Goal: Task Accomplishment & Management: Manage account settings

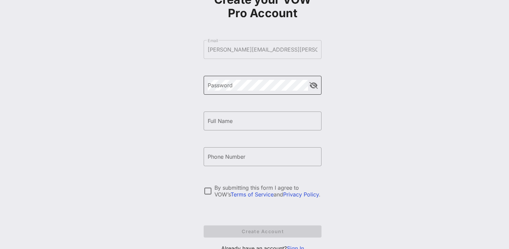
scroll to position [50, 0]
click at [277, 92] on div "Password" at bounding box center [258, 86] width 100 height 19
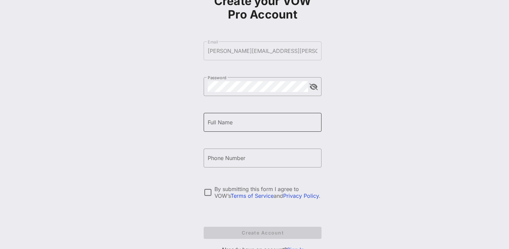
click at [266, 120] on input "Full Name" at bounding box center [263, 122] width 110 height 11
type input "[PERSON_NAME]"
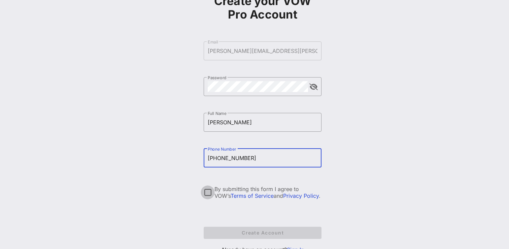
type input "[PHONE_NUMBER]"
click at [208, 192] on div at bounding box center [207, 191] width 11 height 11
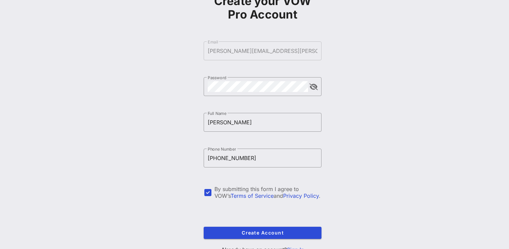
scroll to position [78, 0]
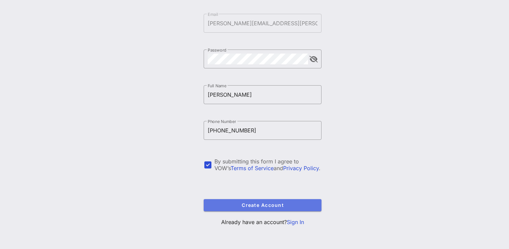
click at [280, 202] on span "Create Account" at bounding box center [262, 205] width 107 height 6
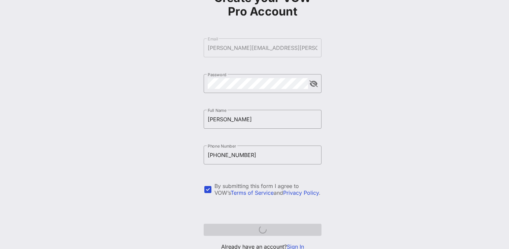
scroll to position [52, 0]
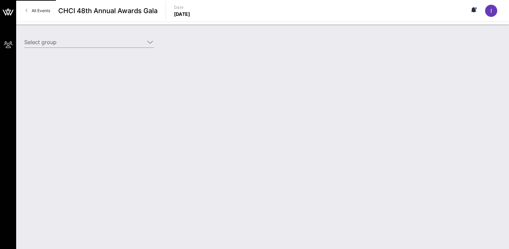
type input "Target (Target) [[PERSON_NAME], [PERSON_NAME][EMAIL_ADDRESS][PERSON_NAME][DOMAI…"
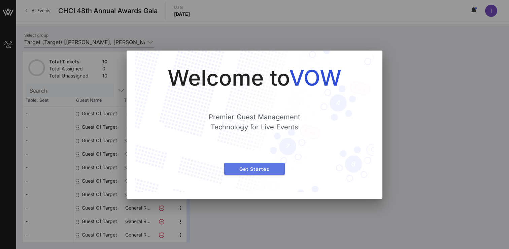
click at [273, 170] on span "Get Started" at bounding box center [255, 169] width 50 height 6
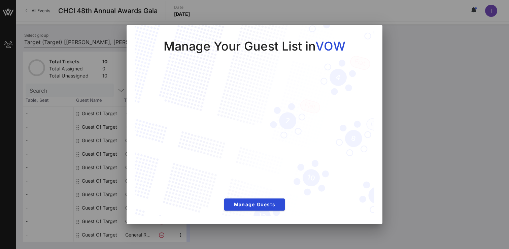
click at [403, 77] on div at bounding box center [254, 124] width 509 height 249
click at [253, 205] on span "Manage Guests" at bounding box center [255, 204] width 50 height 6
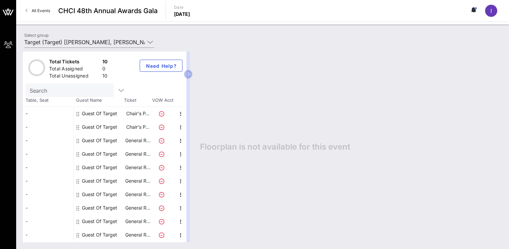
click at [50, 141] on div "-" at bounding box center [48, 140] width 50 height 13
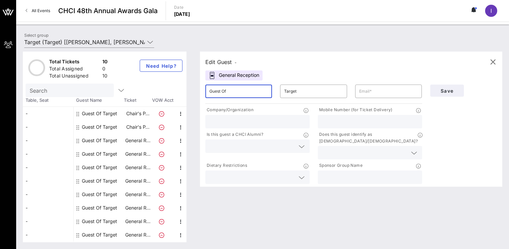
click at [231, 90] on input "Guest Of" at bounding box center [238, 91] width 59 height 11
click at [495, 59] on icon "button" at bounding box center [493, 62] width 8 height 8
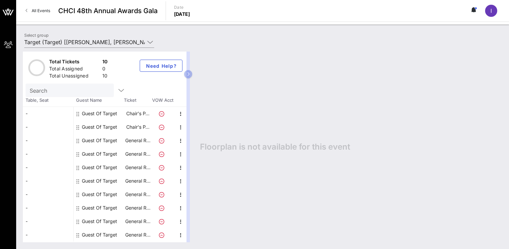
click at [55, 115] on div "-" at bounding box center [48, 113] width 50 height 13
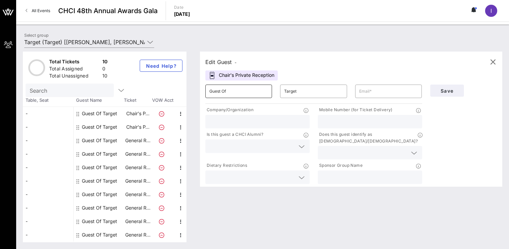
click at [251, 89] on input "Guest Of" at bounding box center [238, 91] width 59 height 11
click at [303, 93] on input "Target" at bounding box center [313, 91] width 59 height 11
click at [371, 90] on input "text" at bounding box center [388, 91] width 59 height 11
paste input "[PERSON_NAME][EMAIL_ADDRESS][DOMAIN_NAME]"
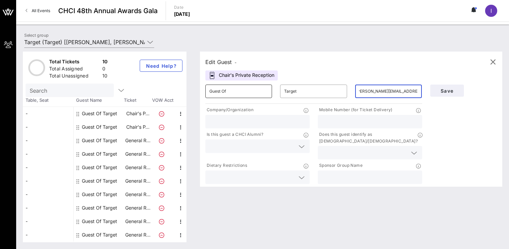
type input "[PERSON_NAME][EMAIL_ADDRESS][DOMAIN_NAME]"
click at [248, 92] on input "Guest Of" at bounding box center [238, 91] width 59 height 11
click at [349, 148] on input "text" at bounding box center [364, 152] width 85 height 9
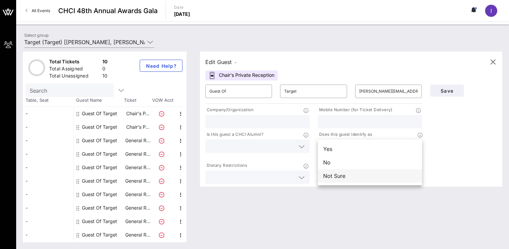
click at [353, 178] on div "Not Sure" at bounding box center [370, 175] width 104 height 13
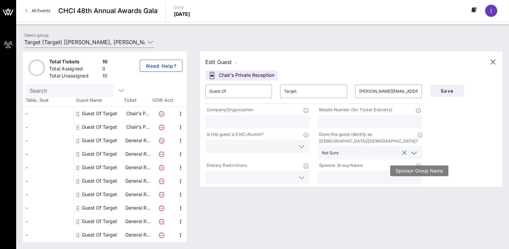
click at [416, 164] on icon at bounding box center [418, 166] width 5 height 5
click at [419, 164] on icon at bounding box center [418, 166] width 5 height 5
click at [417, 164] on icon at bounding box center [418, 166] width 5 height 5
click at [300, 173] on icon at bounding box center [302, 177] width 6 height 8
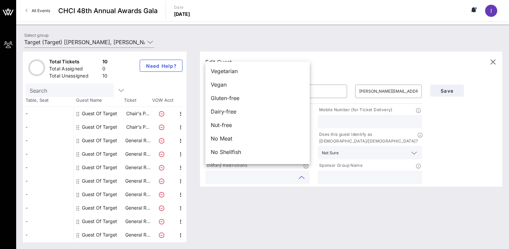
click at [471, 132] on div "Save" at bounding box center [463, 132] width 75 height 105
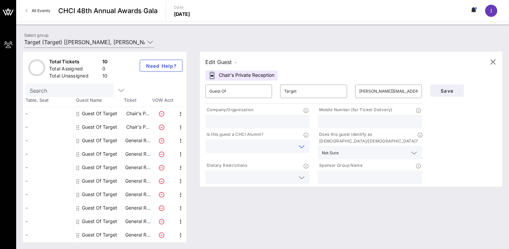
click at [262, 143] on input "text" at bounding box center [251, 146] width 85 height 9
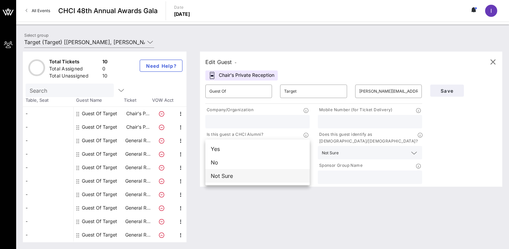
click at [252, 175] on div "Not Sure" at bounding box center [257, 175] width 104 height 13
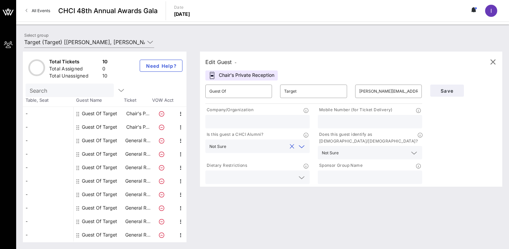
click at [268, 122] on input "text" at bounding box center [257, 121] width 96 height 9
type input "Solidarity Strategies"
drag, startPoint x: 238, startPoint y: 90, endPoint x: 206, endPoint y: 90, distance: 31.6
click at [206, 90] on div "​ Guest Of" at bounding box center [238, 90] width 67 height 13
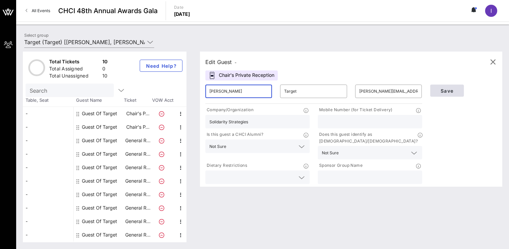
type input "[PERSON_NAME]"
click at [448, 89] on span "Save" at bounding box center [447, 91] width 23 height 6
click at [438, 87] on button "Save" at bounding box center [447, 90] width 34 height 12
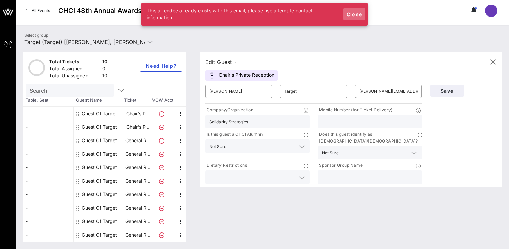
click at [350, 12] on span "Close" at bounding box center [354, 14] width 16 height 6
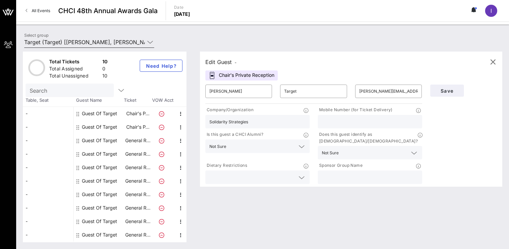
click at [150, 43] on icon at bounding box center [150, 42] width 6 height 8
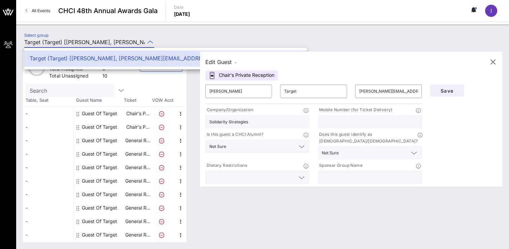
click at [170, 29] on div "Select group Target (Target) [[PERSON_NAME], [PERSON_NAME][EMAIL_ADDRESS][PERSO…" at bounding box center [262, 137] width 493 height 224
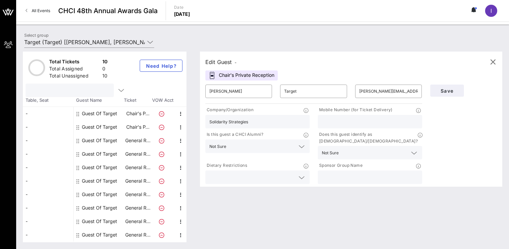
click at [85, 91] on input "text" at bounding box center [69, 90] width 79 height 9
paste input "[PERSON_NAME][EMAIL_ADDRESS][DOMAIN_NAME]"
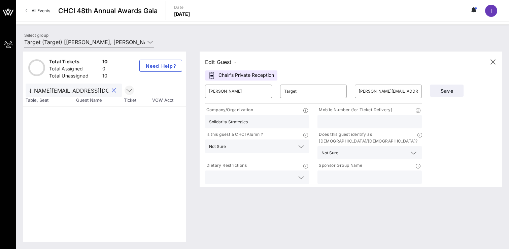
type input "[PERSON_NAME][EMAIL_ADDRESS][DOMAIN_NAME]"
click at [112, 91] on button "clear icon" at bounding box center [114, 90] width 4 height 7
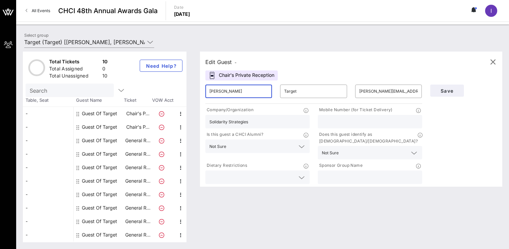
drag, startPoint x: 250, startPoint y: 90, endPoint x: 195, endPoint y: 88, distance: 55.2
click at [195, 89] on div "Edit Guest - Chair's Private Reception ​ [PERSON_NAME] ​ Target ​ [PERSON_NAME]…" at bounding box center [347, 146] width 309 height 191
paste input "[PERSON_NAME][EMAIL_ADDRESS][DOMAIN_NAME]"
type input "[PERSON_NAME][EMAIL_ADDRESS][DOMAIN_NAME]"
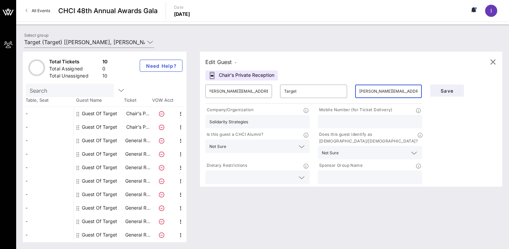
scroll to position [0, 0]
click at [383, 86] on input "[PERSON_NAME][EMAIL_ADDRESS][DOMAIN_NAME]" at bounding box center [388, 91] width 59 height 11
paste input "[PERSON_NAME]"
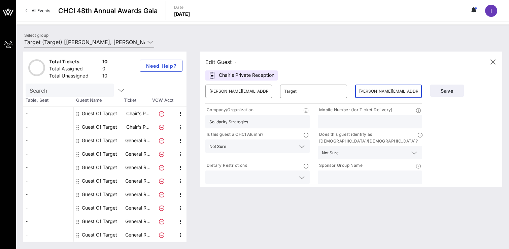
scroll to position [0, 2]
drag, startPoint x: 269, startPoint y: 90, endPoint x: 160, endPoint y: 85, distance: 109.5
click at [160, 85] on div "Total Tickets 10 Total Assigned 0 Total Unassigned 10 Need Help? Search Table, …" at bounding box center [262, 146] width 479 height 191
type input "[PERSON_NAME][EMAIL_ADDRESS][DOMAIN_NAME]"
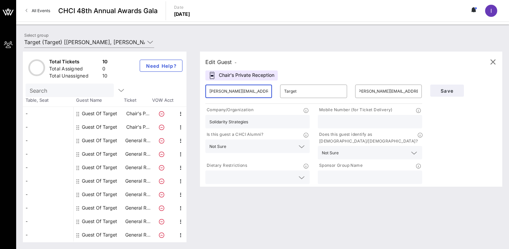
scroll to position [0, 0]
click at [218, 90] on input "[PERSON_NAME][EMAIL_ADDRESS][DOMAIN_NAME]" at bounding box center [238, 91] width 59 height 11
drag, startPoint x: 219, startPoint y: 91, endPoint x: 329, endPoint y: 95, distance: 109.5
click at [329, 95] on div "​ [PERSON_NAME][EMAIL_ADDRESS][DOMAIN_NAME] ​ Target ​ [PERSON_NAME][EMAIL_ADDR…" at bounding box center [313, 91] width 225 height 22
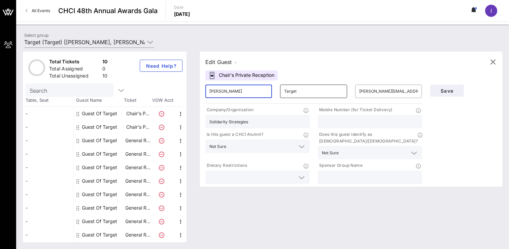
scroll to position [0, 0]
drag, startPoint x: 222, startPoint y: 91, endPoint x: 203, endPoint y: 91, distance: 19.2
click at [203, 91] on div "​ [PERSON_NAME]" at bounding box center [238, 91] width 75 height 22
type input "[PERSON_NAME]"
click at [436, 91] on span "Save" at bounding box center [447, 91] width 23 height 6
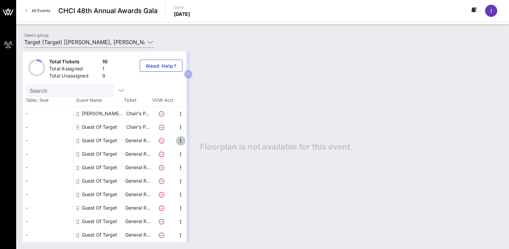
click at [180, 139] on icon "button" at bounding box center [181, 141] width 8 height 8
click at [179, 114] on icon "button" at bounding box center [181, 114] width 8 height 8
click at [188, 117] on div "Edit" at bounding box center [197, 115] width 24 height 13
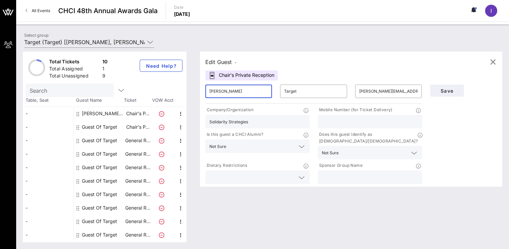
drag, startPoint x: 248, startPoint y: 93, endPoint x: 209, endPoint y: 92, distance: 39.1
click at [208, 92] on div "​ [PERSON_NAME]" at bounding box center [238, 90] width 67 height 13
type input "[PERSON_NAME]"
click at [398, 93] on input "[PERSON_NAME][EMAIL_ADDRESS][DOMAIN_NAME]" at bounding box center [388, 91] width 59 height 11
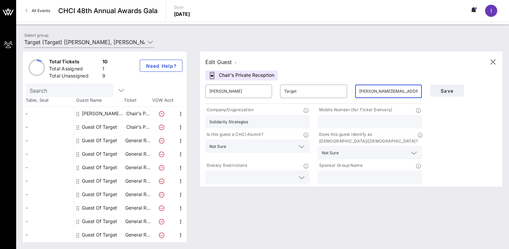
click at [398, 93] on input "[PERSON_NAME][EMAIL_ADDRESS][DOMAIN_NAME]" at bounding box center [388, 91] width 59 height 11
click at [376, 92] on input "[PERSON_NAME][EMAIL_ADDRESS][DOMAIN_NAME]" at bounding box center [388, 91] width 59 height 11
drag, startPoint x: 369, startPoint y: 91, endPoint x: 337, endPoint y: 91, distance: 31.3
click at [337, 91] on div "​ [PERSON_NAME] ​ Target ​ [PERSON_NAME][EMAIL_ADDRESS][DOMAIN_NAME]" at bounding box center [313, 91] width 225 height 22
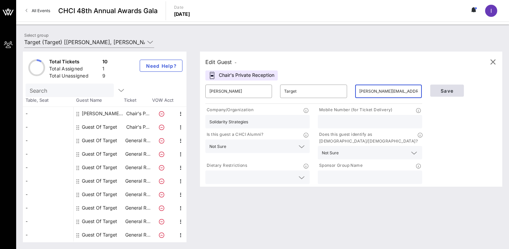
type input "[PERSON_NAME][EMAIL_ADDRESS][DOMAIN_NAME]"
click at [442, 92] on span "Save" at bounding box center [447, 91] width 23 height 6
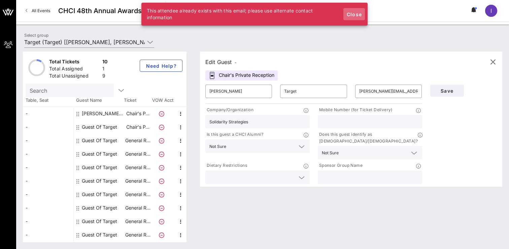
click at [358, 16] on span "Close" at bounding box center [354, 14] width 16 height 6
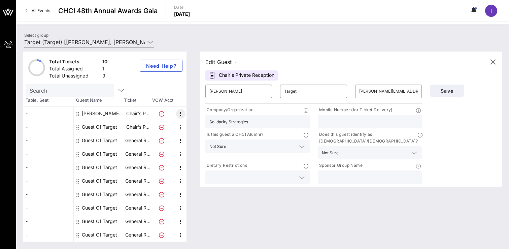
click at [175, 114] on div at bounding box center [181, 113] width 12 height 13
click at [183, 114] on icon "button" at bounding box center [181, 114] width 8 height 8
click at [190, 127] on div "Delete" at bounding box center [197, 129] width 24 height 13
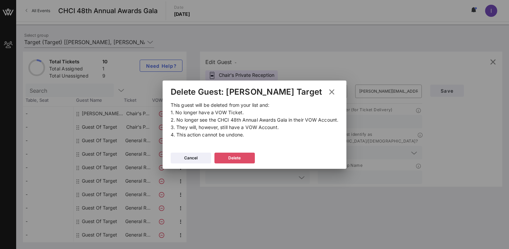
click at [237, 159] on div "Delete" at bounding box center [234, 157] width 12 height 7
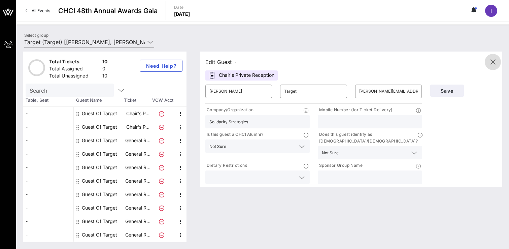
click at [495, 63] on icon "button" at bounding box center [493, 62] width 8 height 8
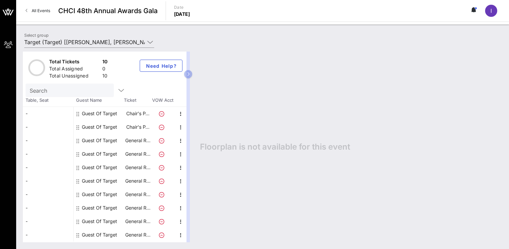
click at [106, 142] on div "Guest Of Target" at bounding box center [99, 140] width 35 height 13
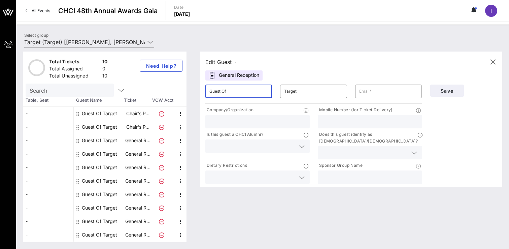
drag, startPoint x: 242, startPoint y: 92, endPoint x: 195, endPoint y: 92, distance: 47.1
click at [195, 92] on div "Edit Guest - General Reception ​ Guest Of ​ Target ​ Company/Organization Mobil…" at bounding box center [347, 146] width 309 height 191
type input "[PERSON_NAME]"
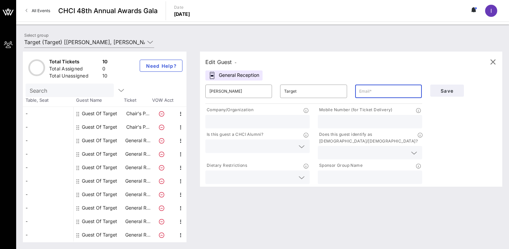
paste input "[PERSON_NAME][EMAIL_ADDRESS][DOMAIN_NAME]"
type input "[PERSON_NAME][EMAIL_ADDRESS][DOMAIN_NAME]"
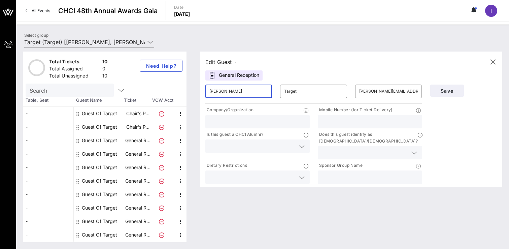
click at [243, 89] on input "[PERSON_NAME]" at bounding box center [238, 91] width 59 height 11
type input "[PERSON_NAME]"
click at [284, 125] on input "text" at bounding box center [257, 121] width 96 height 9
type input "Solidarity Strategies"
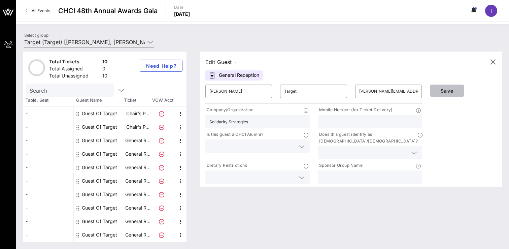
click at [441, 88] on span "Save" at bounding box center [447, 91] width 23 height 6
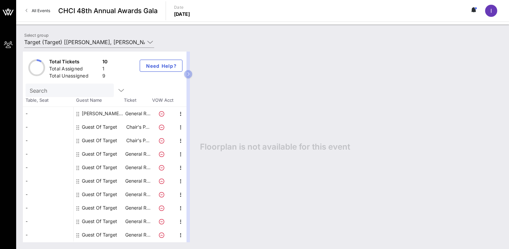
click at [112, 153] on div "Guest Of Target" at bounding box center [99, 153] width 35 height 13
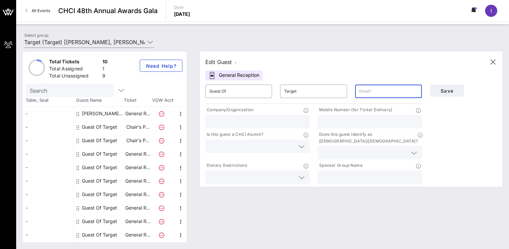
click at [389, 91] on input "text" at bounding box center [388, 91] width 59 height 11
paste input "[PERSON_NAME][EMAIL_ADDRESS][DOMAIN_NAME]"
type input "[PERSON_NAME][EMAIL_ADDRESS][DOMAIN_NAME]"
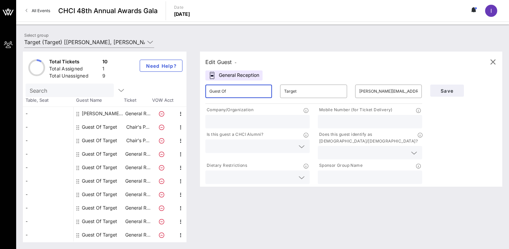
drag, startPoint x: 246, startPoint y: 89, endPoint x: 196, endPoint y: 88, distance: 50.5
click at [196, 88] on div "Edit Guest - General Reception ​ Guest Of ​ Target ​ [PERSON_NAME][EMAIL_ADDRES…" at bounding box center [347, 146] width 309 height 191
paste input "[PERSON_NAME]"
type input "[PERSON_NAME]"
click at [238, 114] on div "Company/Organization" at bounding box center [257, 110] width 104 height 8
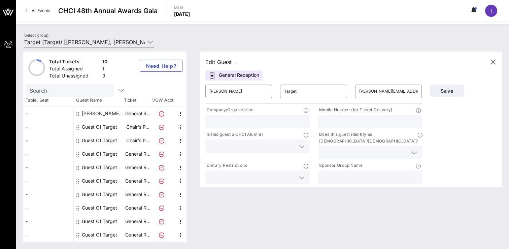
click at [238, 116] on div at bounding box center [257, 121] width 96 height 13
type input "Solidarity Strategies"
click at [446, 90] on span "Save" at bounding box center [447, 91] width 23 height 6
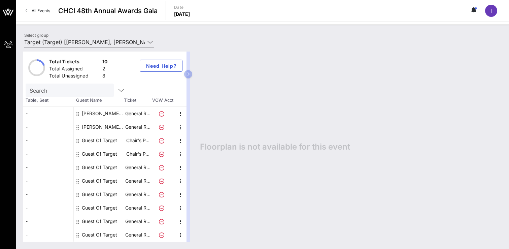
click at [106, 164] on div "Guest Of Target" at bounding box center [99, 167] width 35 height 13
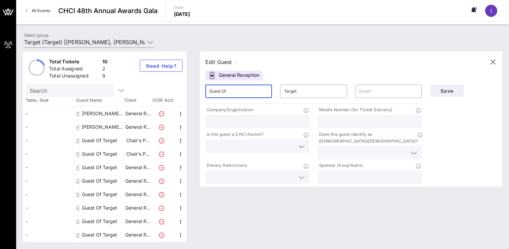
drag, startPoint x: 233, startPoint y: 92, endPoint x: 206, endPoint y: 92, distance: 27.3
click at [206, 92] on div "​ Guest Of" at bounding box center [238, 90] width 67 height 13
paste input "[EMAIL_ADDRESS][DOMAIN_NAME]"
type input "[EMAIL_ADDRESS][DOMAIN_NAME]"
click at [369, 88] on input "text" at bounding box center [388, 91] width 59 height 11
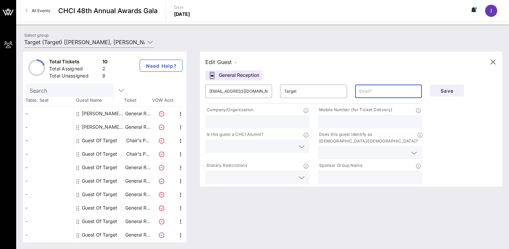
paste input "[EMAIL_ADDRESS][DOMAIN_NAME]"
type input "[EMAIL_ADDRESS][DOMAIN_NAME]"
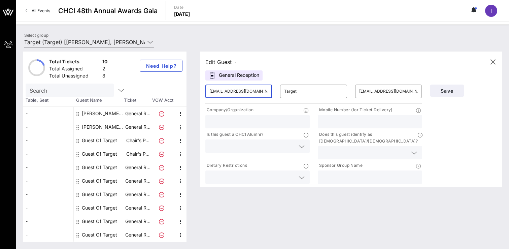
drag, startPoint x: 261, startPoint y: 91, endPoint x: 188, endPoint y: 91, distance: 72.0
click at [188, 91] on div "Total Tickets 10 Total Assigned 2 Total Unassigned 8 Need Help? Search Table, S…" at bounding box center [262, 146] width 479 height 191
type input "[PERSON_NAME]"
click at [235, 119] on input "text" at bounding box center [257, 121] width 96 height 9
type input "CHLI"
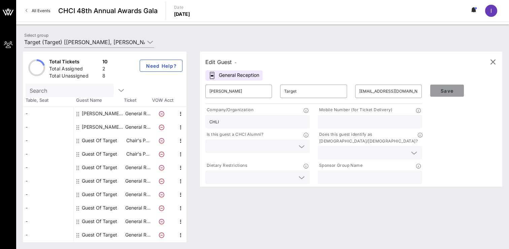
click at [436, 93] on span "Save" at bounding box center [447, 91] width 23 height 6
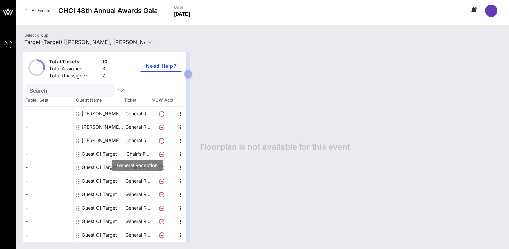
click at [131, 182] on p "General R…" at bounding box center [137, 180] width 27 height 13
click at [99, 178] on div "Guest Of Target" at bounding box center [99, 180] width 35 height 13
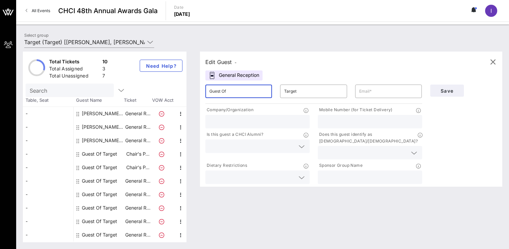
drag, startPoint x: 232, startPoint y: 89, endPoint x: 202, endPoint y: 89, distance: 30.3
click at [202, 89] on div "​ Guest Of" at bounding box center [238, 91] width 75 height 22
click at [371, 86] on input "text" at bounding box center [388, 91] width 59 height 11
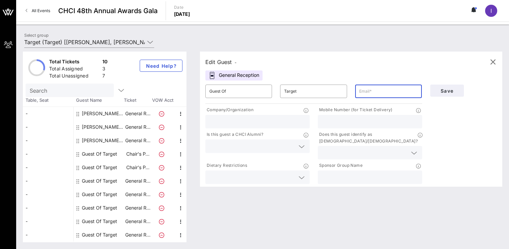
paste input "[EMAIL_ADDRESS][DOMAIN_NAME]"
type input "[EMAIL_ADDRESS][DOMAIN_NAME]"
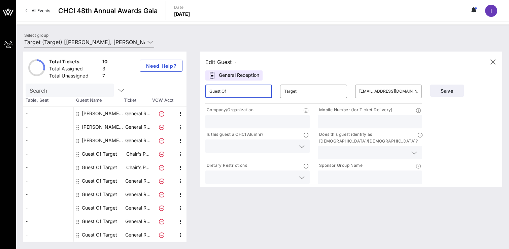
drag, startPoint x: 255, startPoint y: 91, endPoint x: 183, endPoint y: 91, distance: 71.7
click at [183, 91] on div "Total Tickets 10 Total Assigned 3 Total Unassigned 7 Need Help? Search Table, S…" at bounding box center [262, 146] width 479 height 191
type input "[PERSON_NAME]"
click at [278, 120] on input "text" at bounding box center [257, 121] width 96 height 9
type input "CHLI"
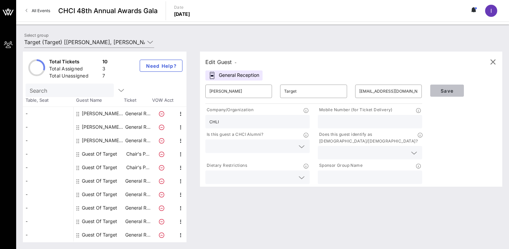
click at [452, 88] on span "Save" at bounding box center [447, 91] width 23 height 6
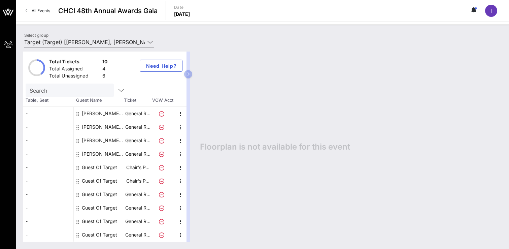
click at [102, 191] on div "Guest Of Target" at bounding box center [99, 193] width 35 height 13
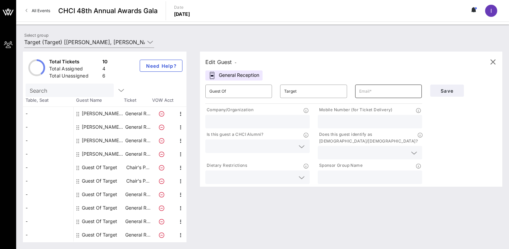
click at [363, 94] on input "text" at bounding box center [388, 91] width 59 height 11
paste input "[EMAIL_ADDRESS][DOMAIN_NAME]"
type input "[EMAIL_ADDRESS][DOMAIN_NAME]"
drag, startPoint x: 237, startPoint y: 92, endPoint x: 187, endPoint y: 92, distance: 49.8
click at [187, 92] on div "Total Tickets 10 Total Assigned 4 Total Unassigned 6 Need Help? Search Table, S…" at bounding box center [262, 146] width 479 height 191
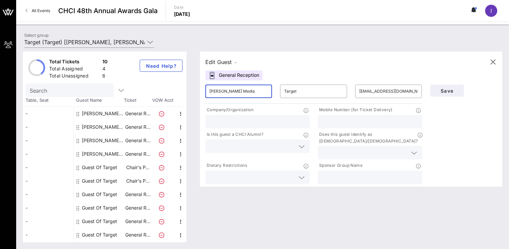
click at [233, 92] on input "[PERSON_NAME] Media" at bounding box center [238, 91] width 59 height 11
type input "[PERSON_NAME]"
click at [369, 92] on input "[EMAIL_ADDRESS][DOMAIN_NAME]" at bounding box center [388, 91] width 59 height 11
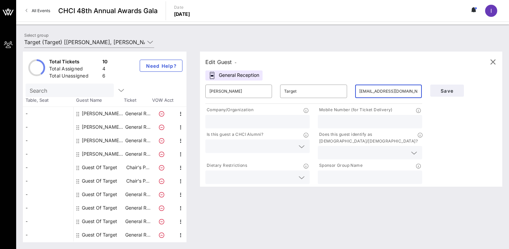
type input "[EMAIL_ADDRESS][DOMAIN_NAME]"
click at [288, 123] on input "text" at bounding box center [257, 121] width 96 height 9
type input "CHLI"
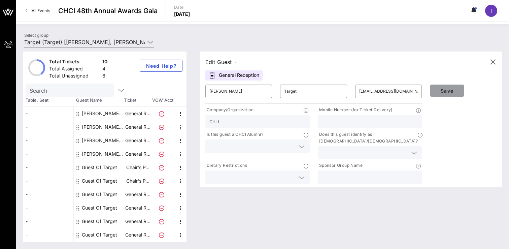
click at [440, 88] on span "Save" at bounding box center [447, 91] width 23 height 6
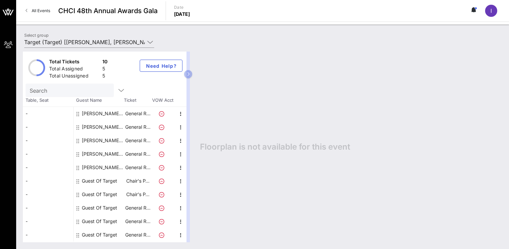
click at [108, 209] on div "Guest Of Target" at bounding box center [99, 207] width 35 height 13
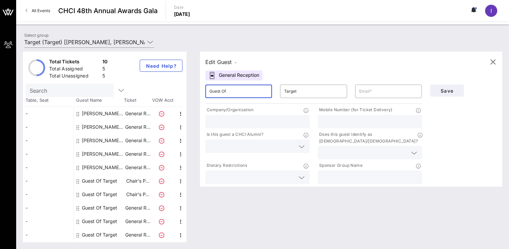
click at [232, 90] on input "Guest Of" at bounding box center [238, 91] width 59 height 11
drag, startPoint x: 232, startPoint y: 90, endPoint x: 192, endPoint y: 90, distance: 40.7
click at [192, 90] on div "Total Tickets 10 Total Assigned 5 Total Unassigned 5 Need Help? Search Table, S…" at bounding box center [262, 146] width 479 height 191
type input "[PERSON_NAME]"
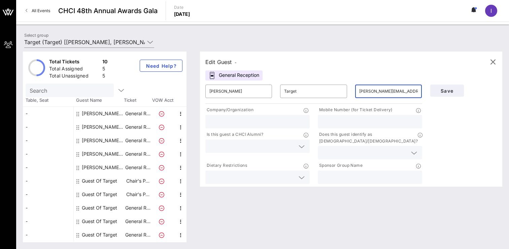
type input "[PERSON_NAME][EMAIL_ADDRESS][PERSON_NAME][DOMAIN_NAME]"
click at [218, 113] on p "Company/Organization" at bounding box center [229, 109] width 48 height 7
click at [217, 119] on input "text" at bounding box center [257, 121] width 96 height 9
type input "Target"
click at [452, 91] on span "Save" at bounding box center [447, 91] width 23 height 6
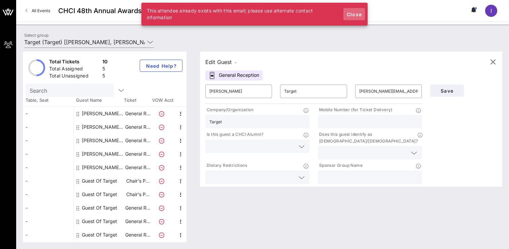
click at [356, 16] on span "Close" at bounding box center [354, 14] width 16 height 6
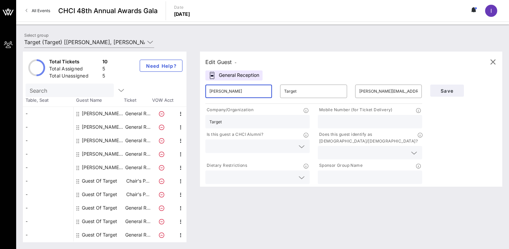
drag, startPoint x: 239, startPoint y: 94, endPoint x: 181, endPoint y: 94, distance: 57.2
click at [182, 94] on div "Total Tickets 10 Total Assigned 5 Total Unassigned 5 Need Help? Search Table, S…" at bounding box center [262, 146] width 479 height 191
type input "[PERSON_NAME]"
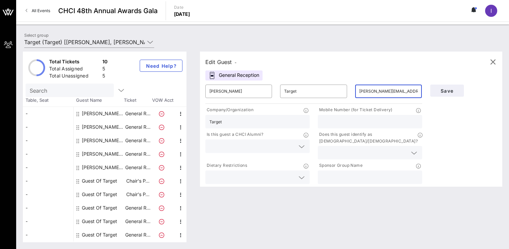
paste input "[PERSON_NAME] <[PERSON_NAME][EMAIL_ADDRESS][DOMAIN_NAME]>"
type input "[PERSON_NAME] <[PERSON_NAME][EMAIL_ADDRESS][DOMAIN_NAME]>"
drag, startPoint x: 245, startPoint y: 123, endPoint x: 194, endPoint y: 123, distance: 50.8
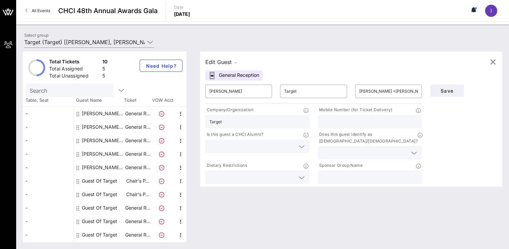
click at [194, 123] on div "Edit Guest - General Reception ​ [PERSON_NAME] ​ Target ​ [PERSON_NAME] <[PERSO…" at bounding box center [347, 146] width 309 height 191
type input "Feros"
click at [389, 91] on input "[PERSON_NAME] <[PERSON_NAME][EMAIL_ADDRESS][DOMAIN_NAME]>" at bounding box center [388, 91] width 59 height 11
drag, startPoint x: 390, startPoint y: 91, endPoint x: 325, endPoint y: 91, distance: 65.3
click at [325, 91] on div "​ [PERSON_NAME] ​ Target ​ [PERSON_NAME] <[PERSON_NAME][EMAIL_ADDRESS][DOMAIN_N…" at bounding box center [313, 91] width 225 height 22
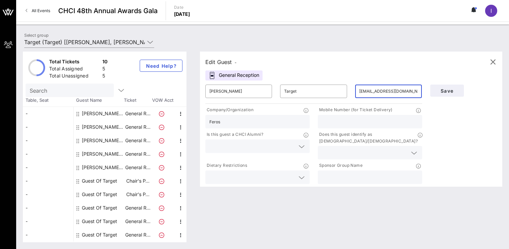
click at [420, 94] on div "​ [EMAIL_ADDRESS][DOMAIN_NAME]>" at bounding box center [388, 90] width 67 height 13
click at [417, 92] on input "[EMAIL_ADDRESS][DOMAIN_NAME]>" at bounding box center [388, 91] width 59 height 11
type input "[EMAIL_ADDRESS][DOMAIN_NAME]"
click at [238, 117] on input "Feros" at bounding box center [257, 121] width 96 height 9
click at [228, 124] on input "Feros" at bounding box center [257, 121] width 96 height 9
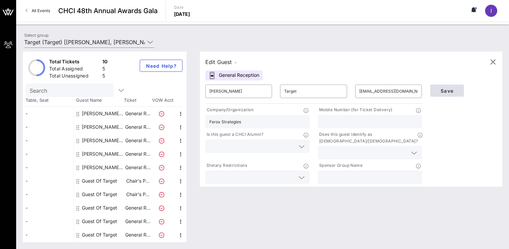
type input "Ferox Strategies"
click at [443, 90] on span "Save" at bounding box center [447, 91] width 23 height 6
